Goal: Information Seeking & Learning: Learn about a topic

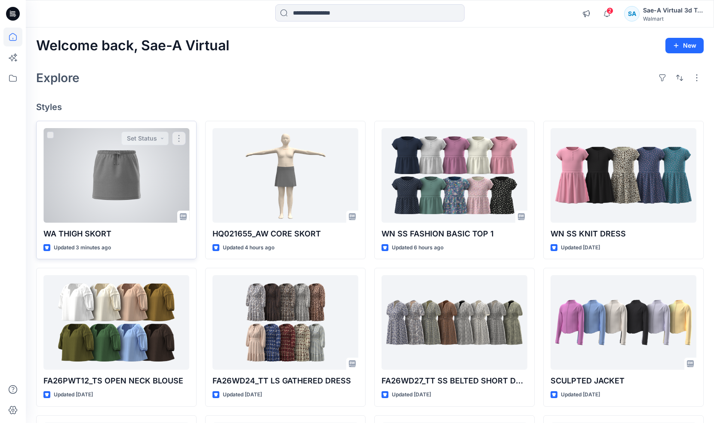
click at [130, 194] on div at bounding box center [116, 175] width 146 height 95
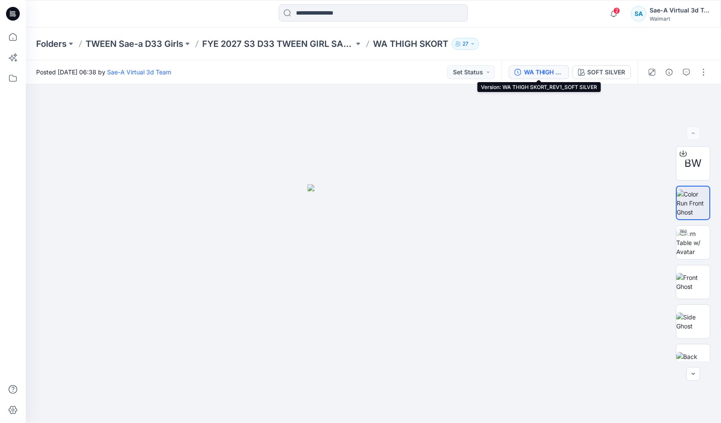
click at [552, 71] on div "WA THIGH SKORT_REV1_SOFT SILVER" at bounding box center [544, 71] width 40 height 9
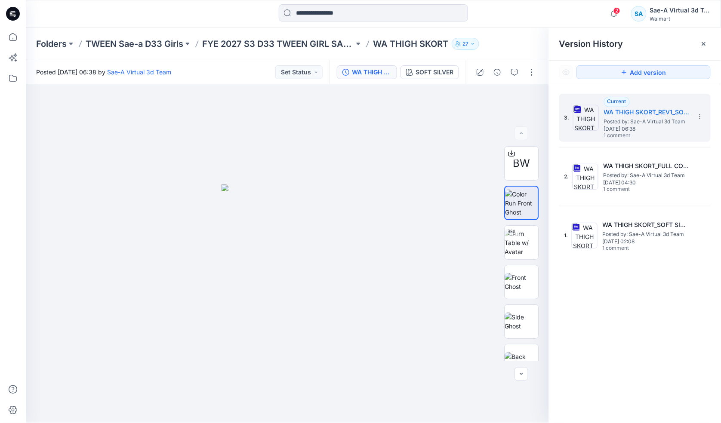
click at [21, 11] on div at bounding box center [13, 14] width 28 height 28
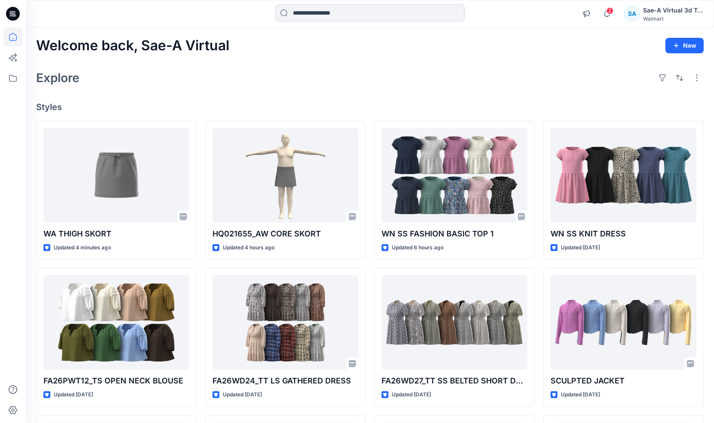
click at [420, 9] on input at bounding box center [369, 12] width 189 height 17
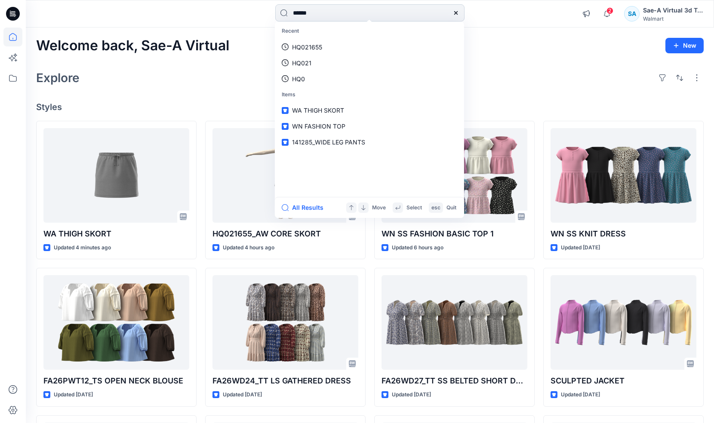
type input "******"
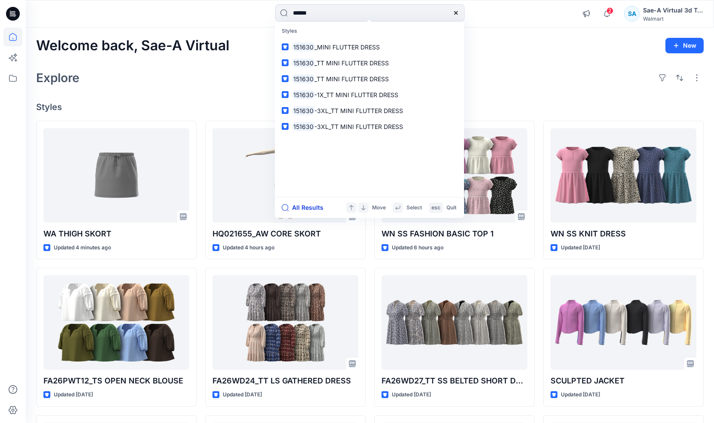
click at [307, 209] on button "All Results" at bounding box center [305, 207] width 47 height 10
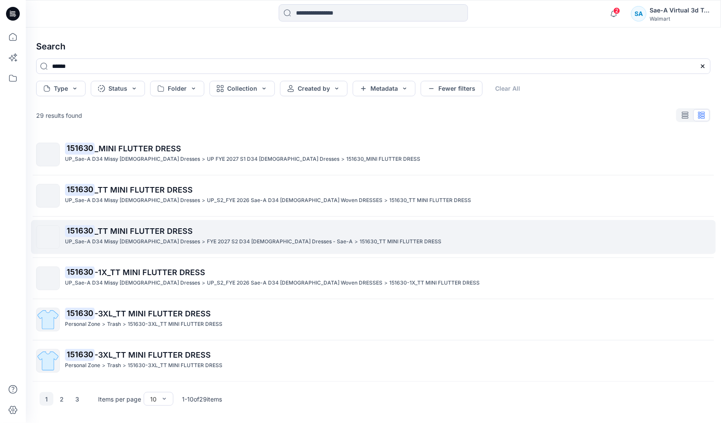
click at [148, 242] on p "UP_Sae-A D34 Missy Ladies Dresses" at bounding box center [132, 241] width 135 height 9
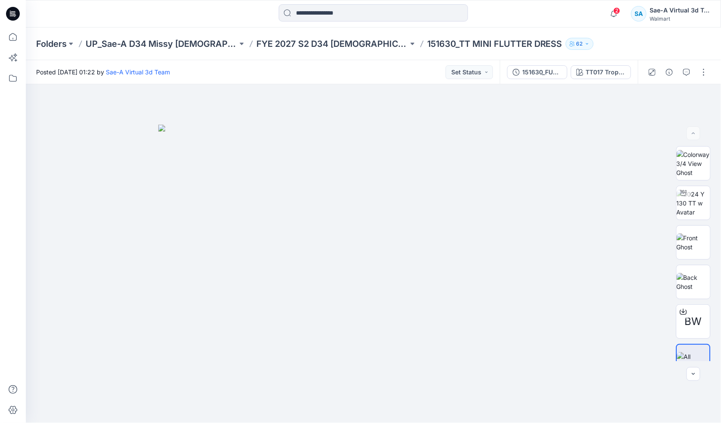
click at [307, 50] on div "Folders UP_Sae-A D34 Missy Ladies Dresses FYE 2027 S2 D34 Ladies Dresses - Sae-…" at bounding box center [373, 44] width 695 height 33
click at [311, 46] on p "FYE 2027 S2 D34 Ladies Dresses - Sae-A" at bounding box center [332, 44] width 152 height 12
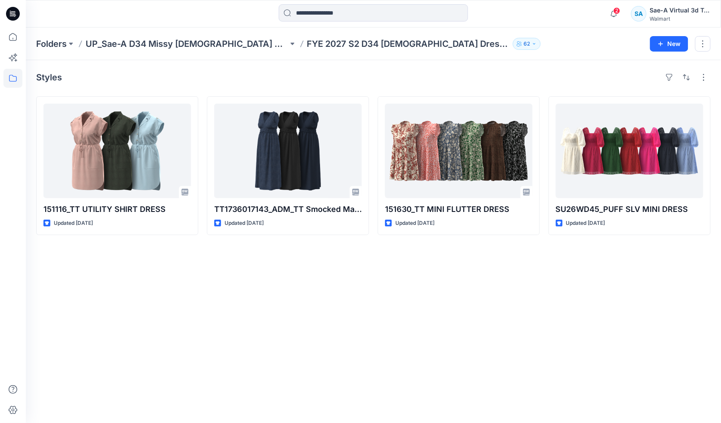
drag, startPoint x: 322, startPoint y: 325, endPoint x: 3, endPoint y: 32, distance: 433.6
click at [316, 322] on div "Styles 151116_TT UTILITY SHIRT DRESS Updated 14 days ago TT1736017143_ADM_TT Sm…" at bounding box center [373, 241] width 695 height 363
click at [208, 48] on p "UP_Sae-A D34 Missy Ladies Dresses" at bounding box center [187, 44] width 202 height 12
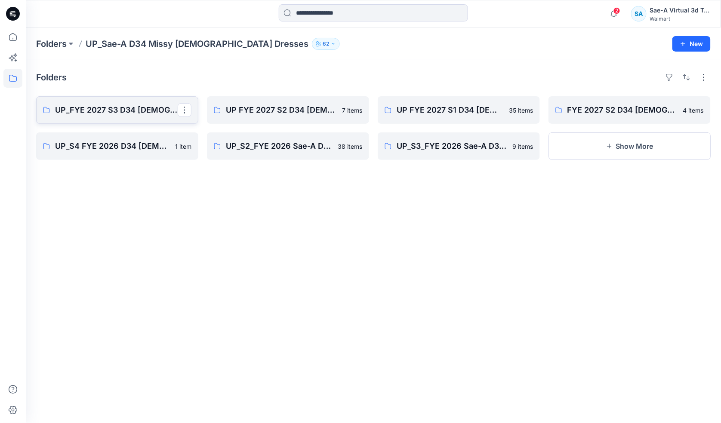
click at [131, 114] on p "UP_FYE 2027 S3 D34 Ladies Dresses" at bounding box center [116, 110] width 123 height 12
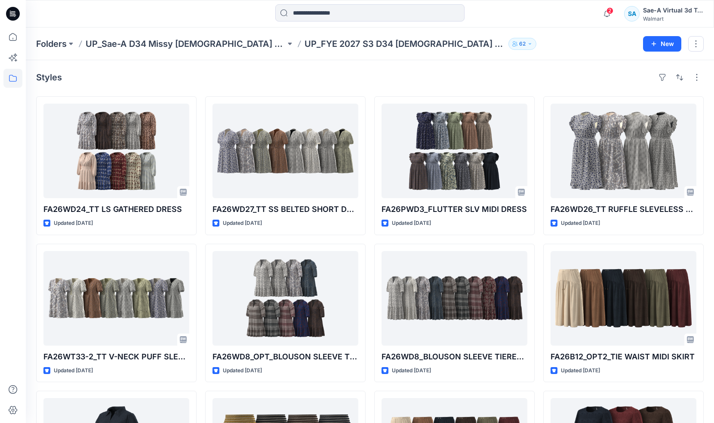
click at [17, 22] on icon at bounding box center [13, 14] width 14 height 28
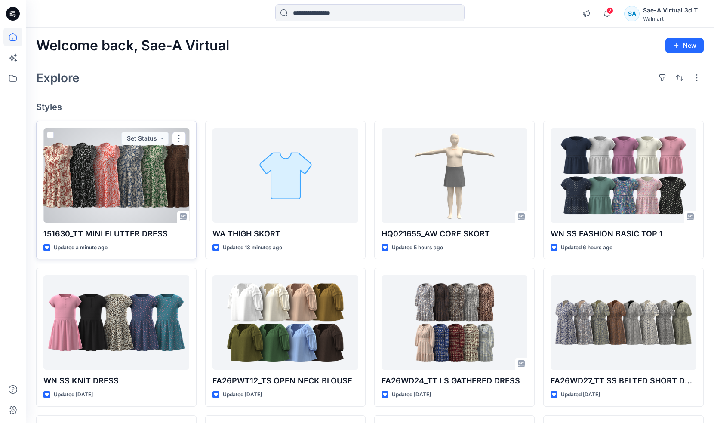
click at [131, 175] on div at bounding box center [116, 175] width 146 height 95
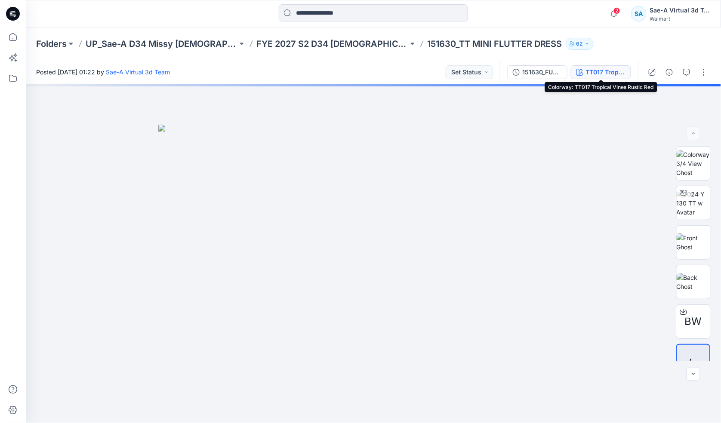
click at [607, 73] on div "TT017 Tropical Vines Rustic Red" at bounding box center [606, 71] width 40 height 9
